Goal: Use online tool/utility: Utilize a website feature to perform a specific function

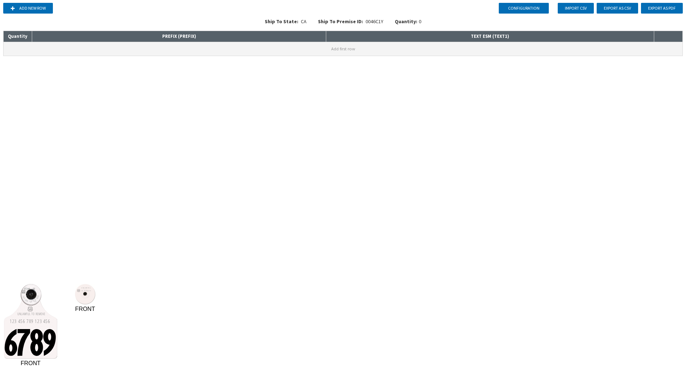
click at [16, 49] on button "Add first row" at bounding box center [343, 49] width 679 height 14
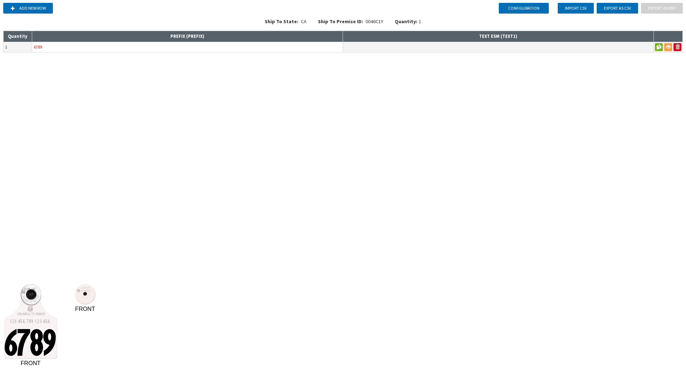
click at [55, 50] on input "6789" at bounding box center [187, 47] width 311 height 10
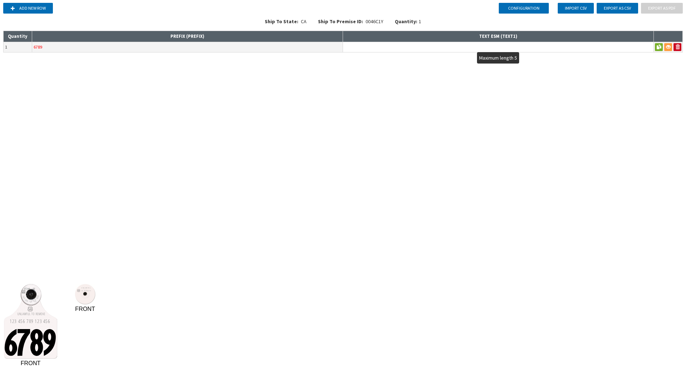
click at [369, 43] on input "text" at bounding box center [498, 47] width 311 height 10
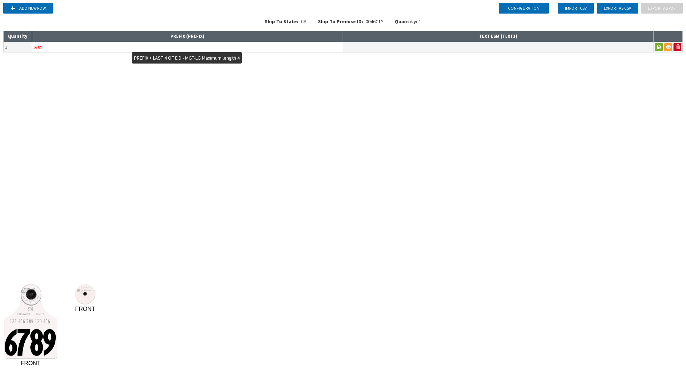
click at [310, 45] on input "6789" at bounding box center [187, 47] width 311 height 10
click at [67, 49] on input "6789" at bounding box center [187, 47] width 311 height 10
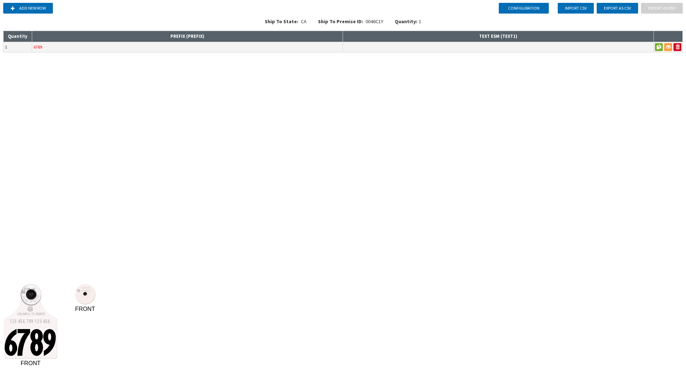
click at [62, 75] on div "Configuration Add new row Import CSV Export as CSV Export as PDF Ship To State:…" at bounding box center [343, 184] width 686 height 368
click at [505, 11] on button "Configuration" at bounding box center [524, 8] width 50 height 11
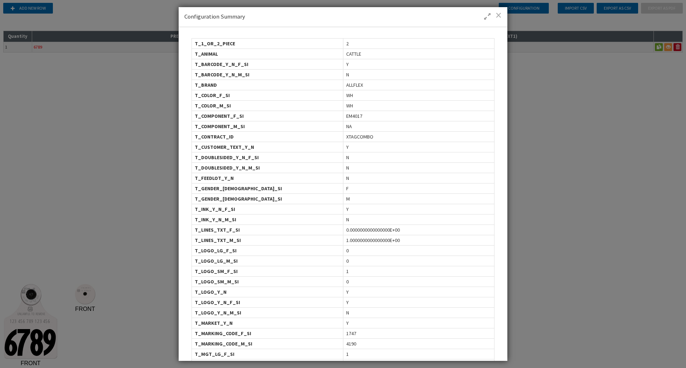
click at [501, 15] on span at bounding box center [499, 14] width 6 height 7
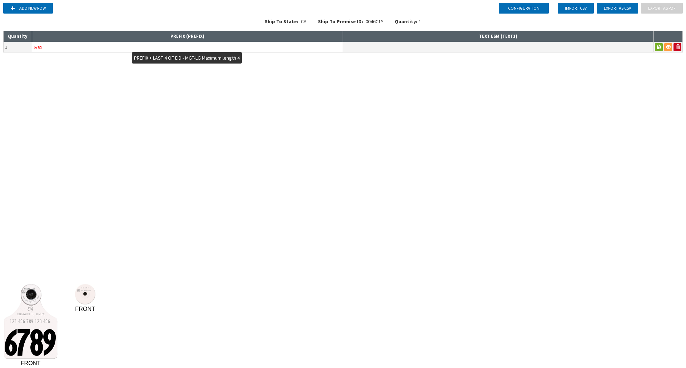
click at [65, 47] on input "6789" at bounding box center [187, 47] width 311 height 10
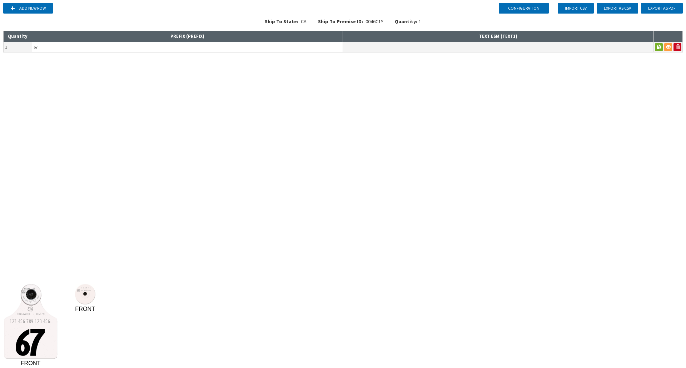
type input "6"
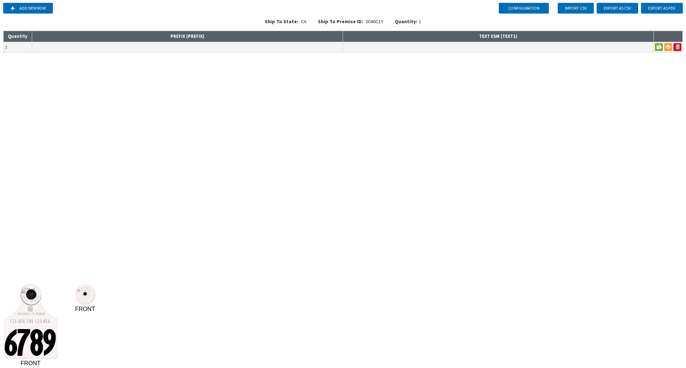
click at [45, 104] on div "Configuration Add new row Import CSV Export as CSV Export as PDF Ship To State:…" at bounding box center [343, 184] width 686 height 368
click at [29, 10] on button "Add new row" at bounding box center [28, 8] width 50 height 11
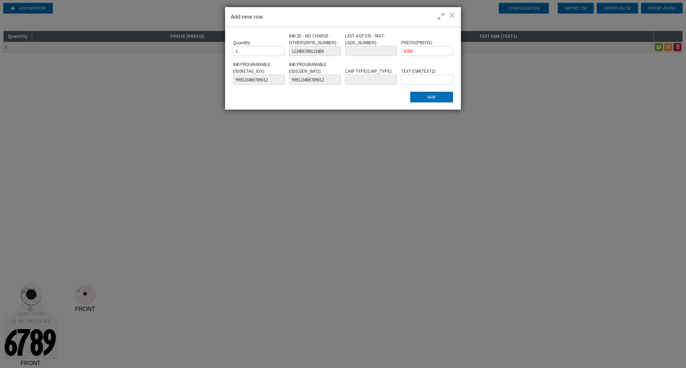
click at [455, 16] on span at bounding box center [452, 14] width 6 height 7
